Goal: Transaction & Acquisition: Purchase product/service

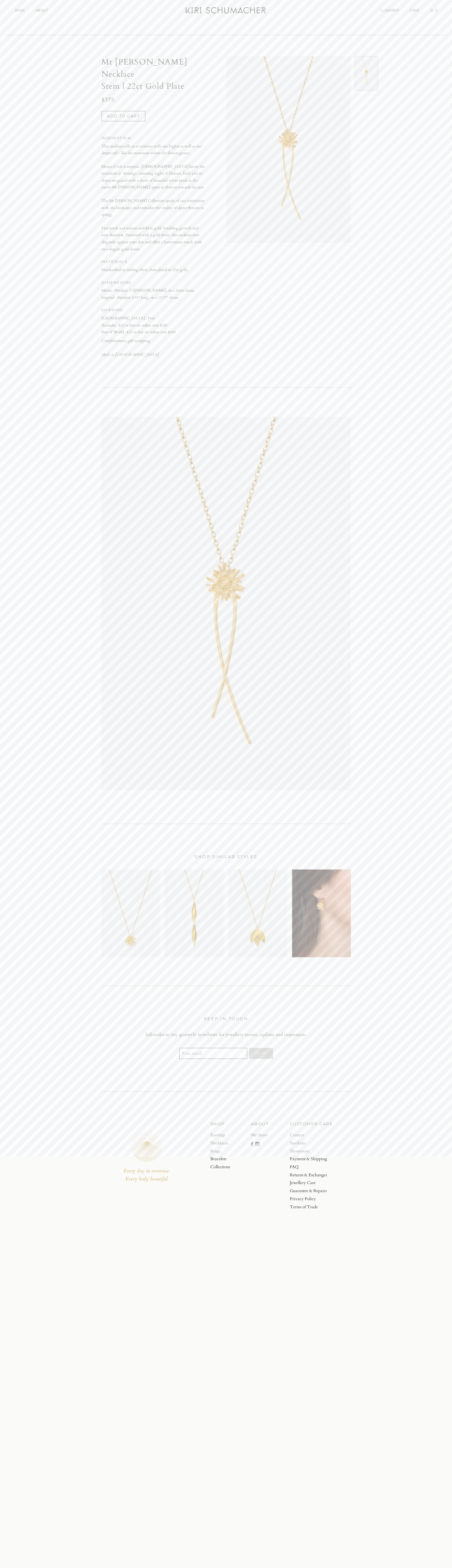
click at [123, 111] on button "Add to cart" at bounding box center [123, 116] width 44 height 10
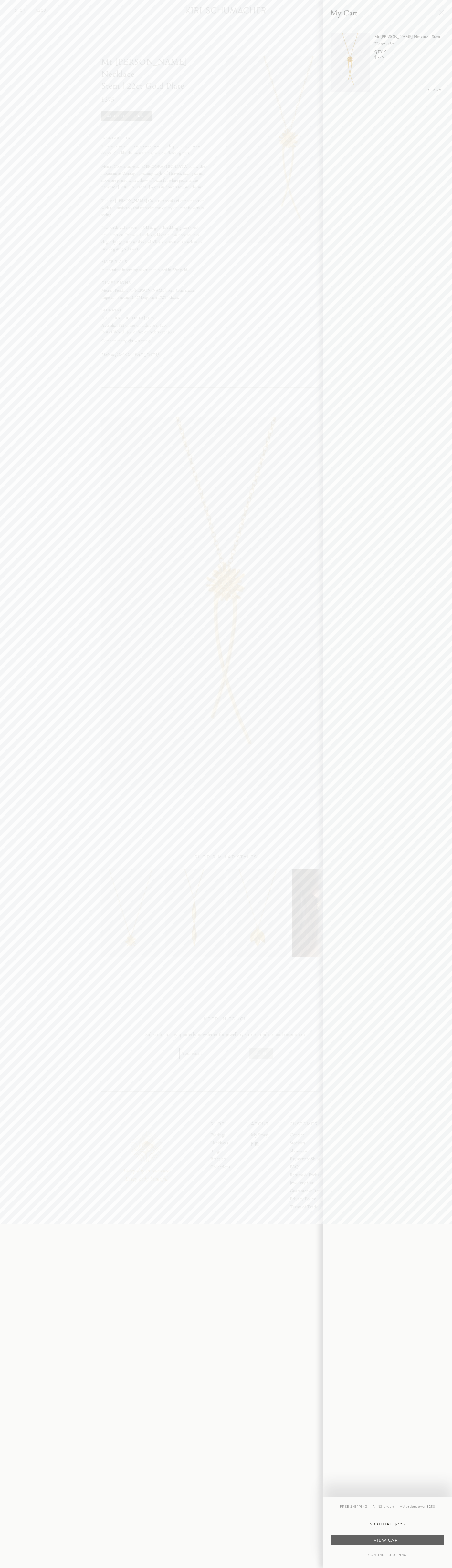
click at [387, 1540] on link "VIEW CART" at bounding box center [387, 1540] width 114 height 10
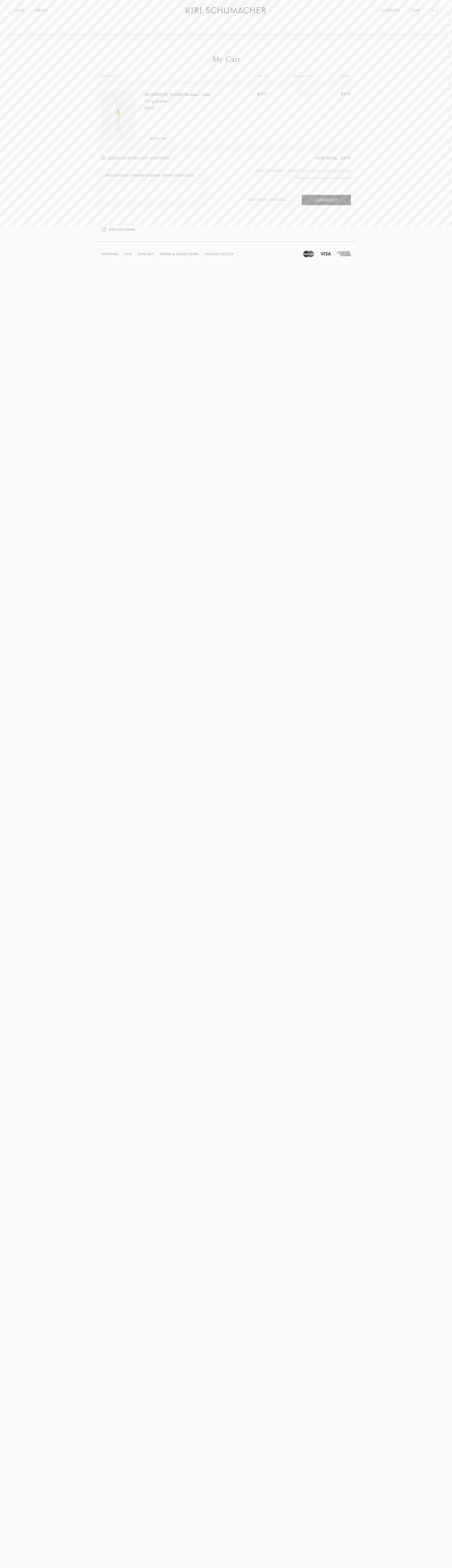
click at [326, 200] on button "Checkout" at bounding box center [326, 200] width 49 height 10
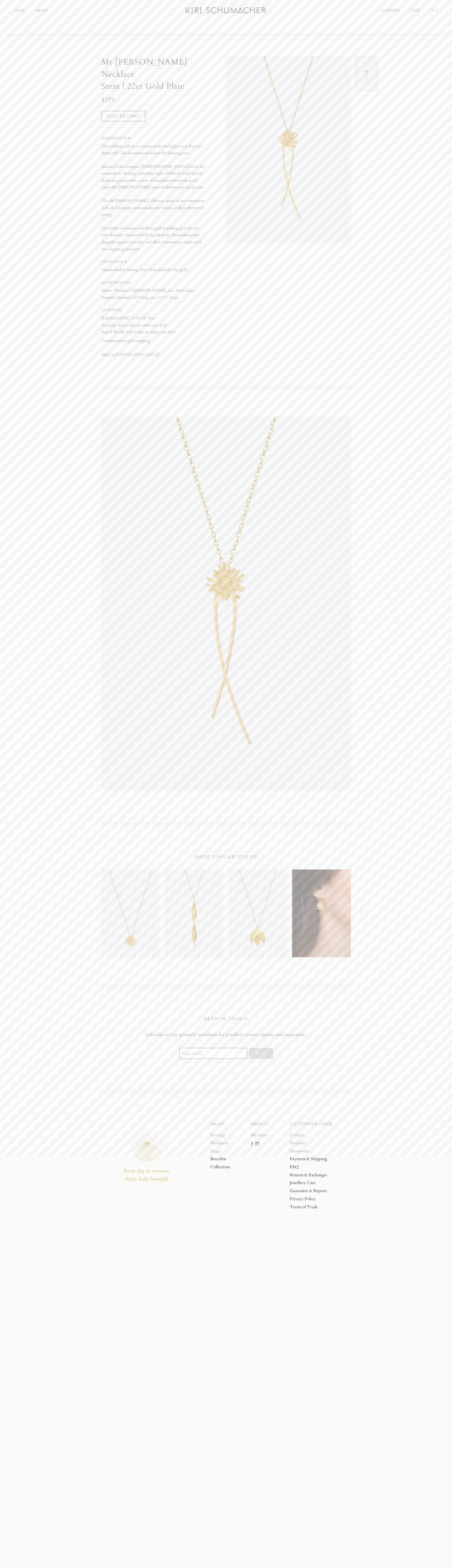
click at [434, 10] on link "1" at bounding box center [434, 10] width 7 height 4
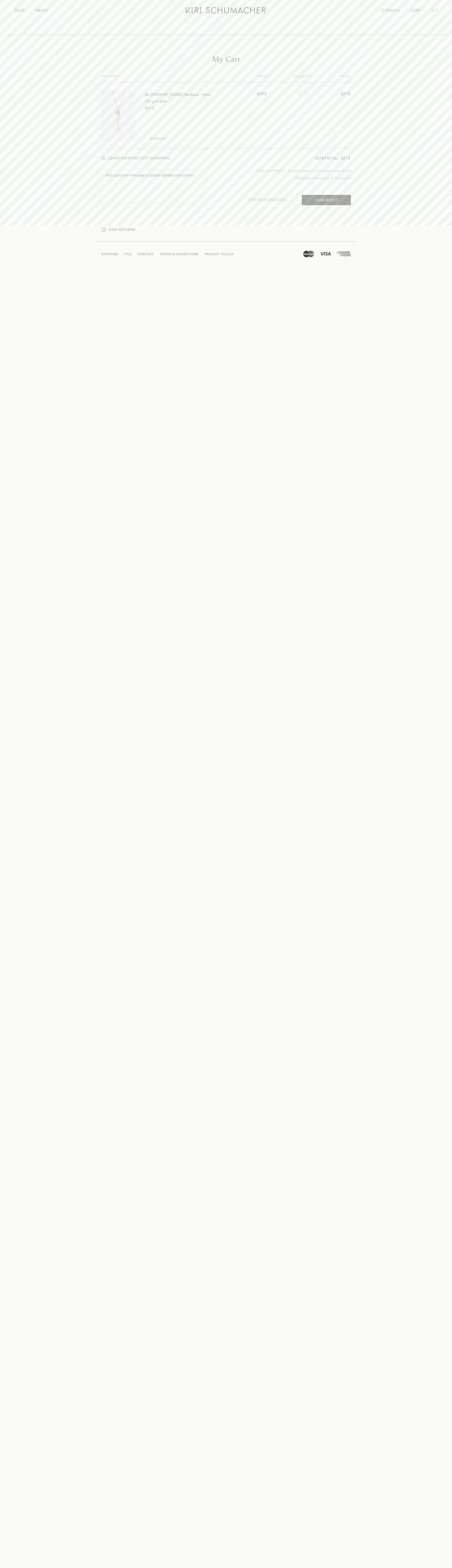
click at [155, 139] on span "REMOVE" at bounding box center [158, 139] width 17 height 4
